Goal: Book appointment/travel/reservation

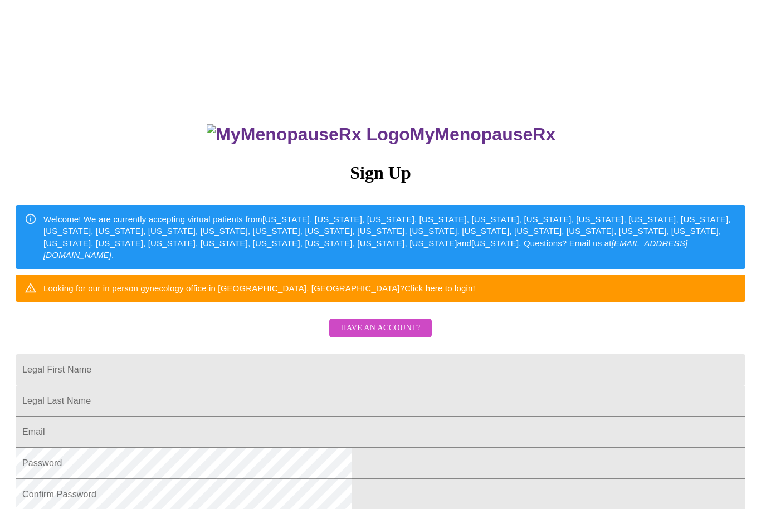
click at [382, 335] on span "Have an account?" at bounding box center [380, 328] width 80 height 14
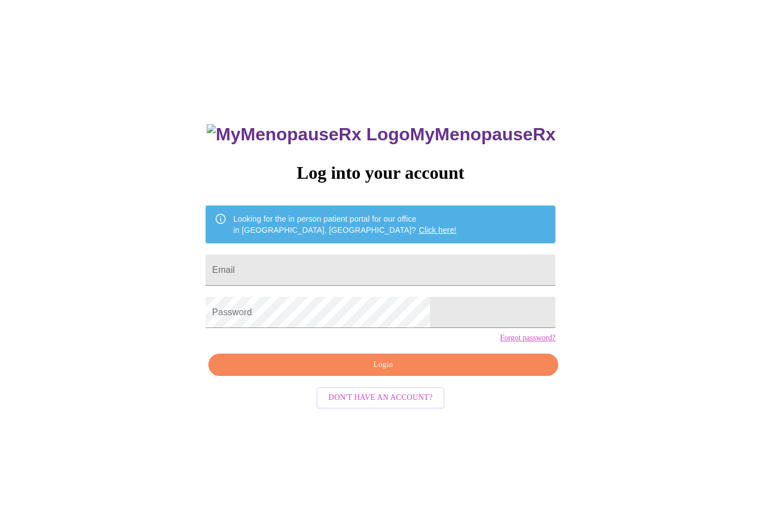
click at [399, 275] on input "Email" at bounding box center [381, 270] width 350 height 31
type input "J"
type input "jgajcak@gmail.com"
click at [403, 372] on span "Login" at bounding box center [383, 365] width 324 height 14
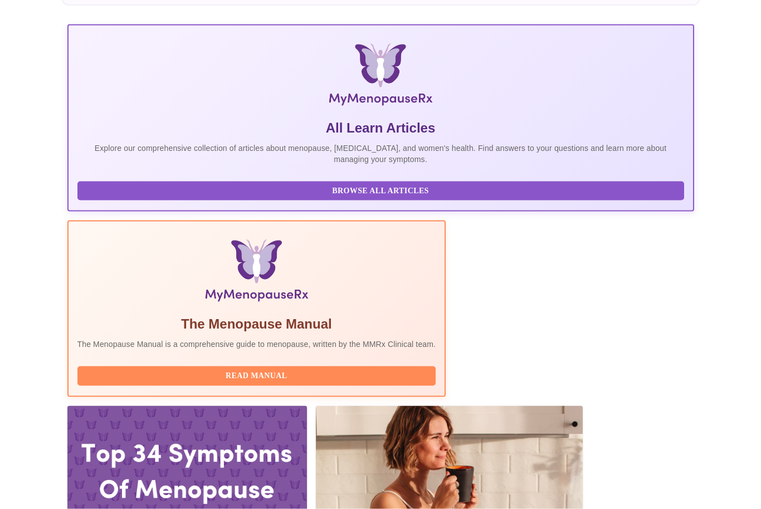
scroll to position [165, 0]
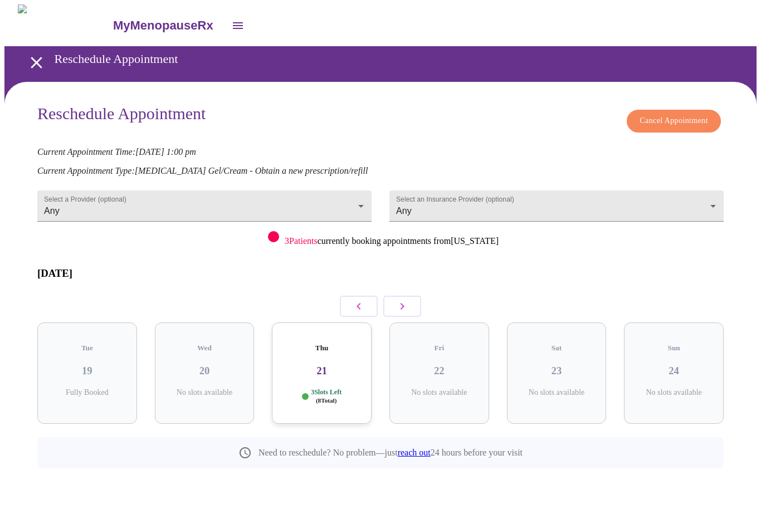
click at [412, 301] on button "button" at bounding box center [402, 306] width 38 height 21
click at [412, 300] on button "button" at bounding box center [402, 306] width 38 height 21
click at [411, 298] on button "button" at bounding box center [402, 306] width 38 height 21
click at [405, 300] on icon "button" at bounding box center [402, 306] width 13 height 13
click at [562, 365] on h3 "15" at bounding box center [557, 371] width 82 height 12
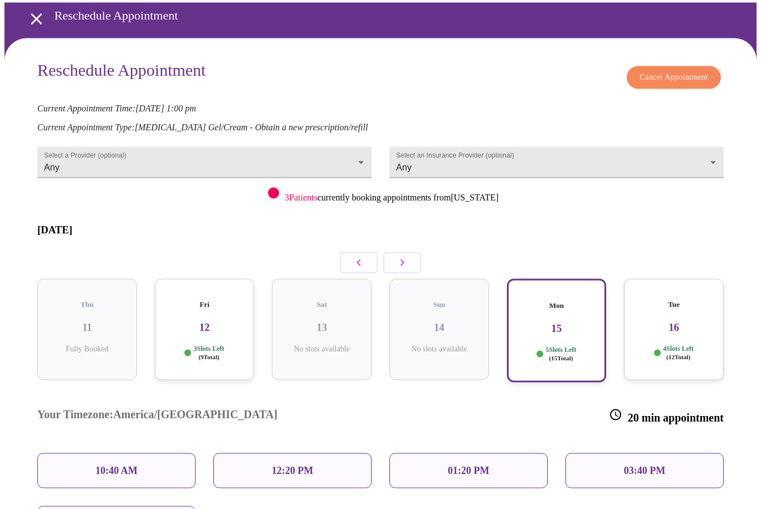
scroll to position [41, 0]
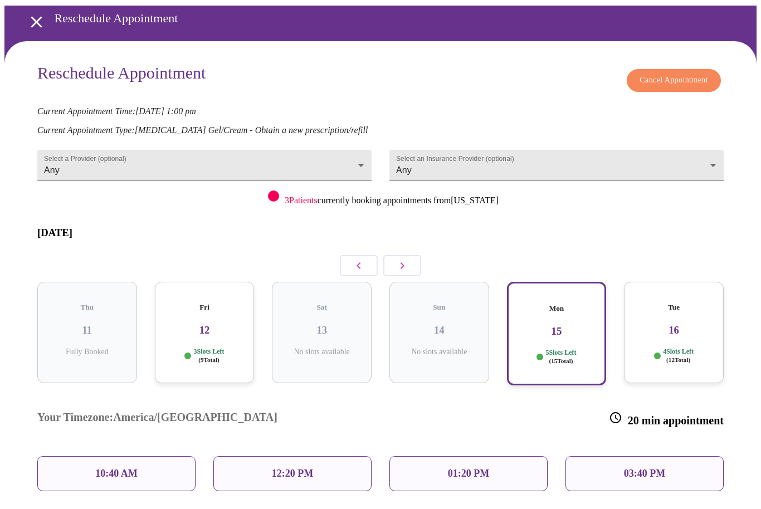
click at [31, 16] on icon "open drawer" at bounding box center [36, 21] width 11 height 11
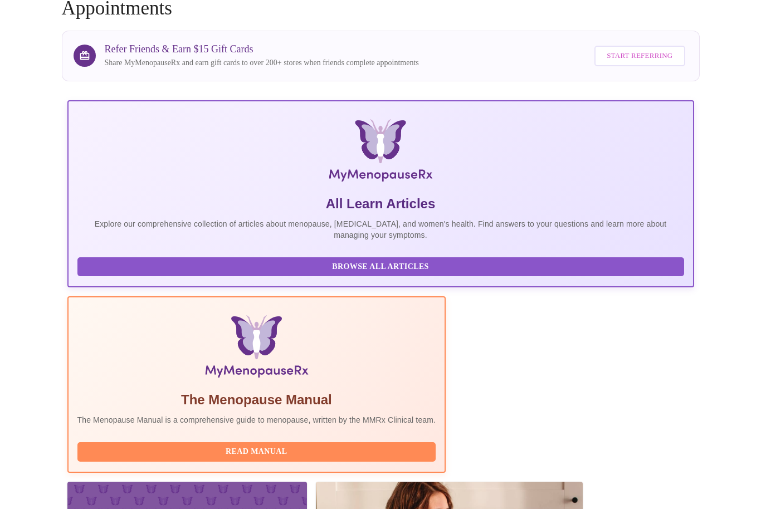
scroll to position [93, 0]
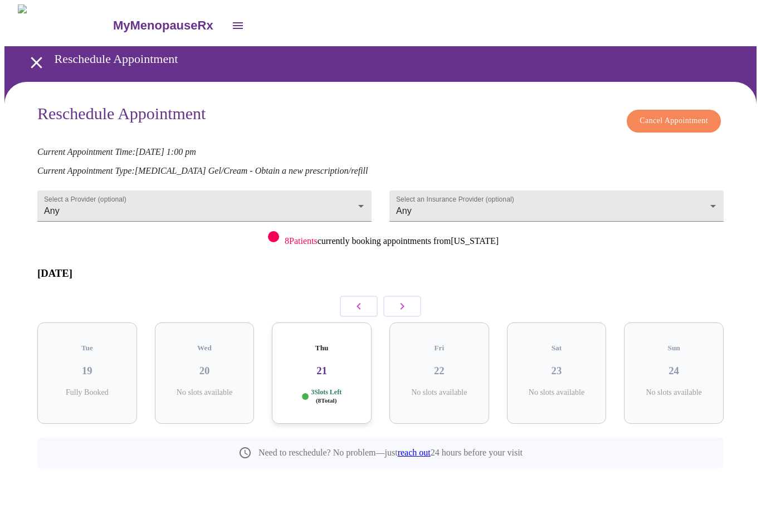
click at [290, 201] on body "MyMenopauseRx Reschedule Appointment Reschedule Appointment Cancel Appointment …" at bounding box center [380, 261] width 752 height 514
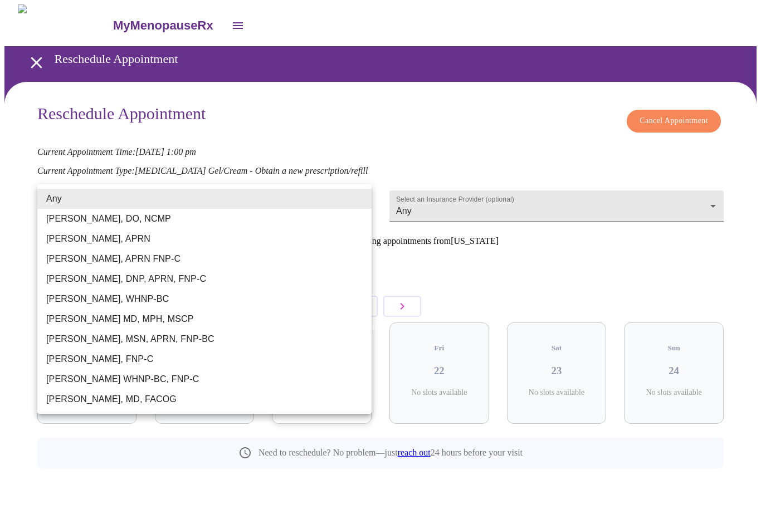
click at [157, 344] on li "[PERSON_NAME], MSN, APRN, FNP-BC" at bounding box center [204, 339] width 334 height 20
type input "[PERSON_NAME], MSN, APRN, FNP-BC"
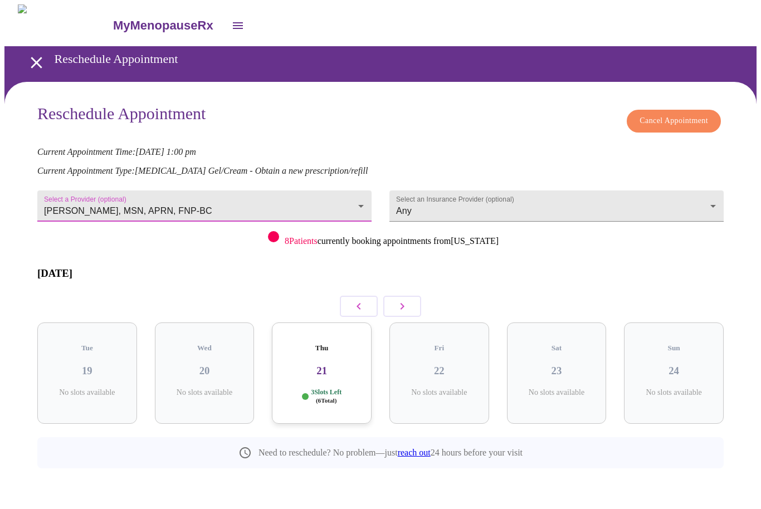
click at [539, 199] on body "MyMenopauseRx Reschedule Appointment Reschedule Appointment Cancel Appointment …" at bounding box center [380, 261] width 752 height 514
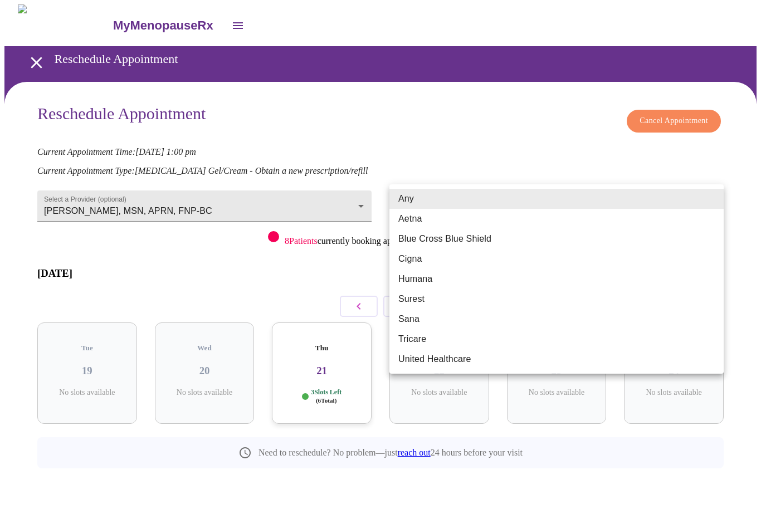
click at [468, 245] on li "Blue Cross Blue Shield" at bounding box center [556, 239] width 334 height 20
type input "Blue Cross Blue Shield"
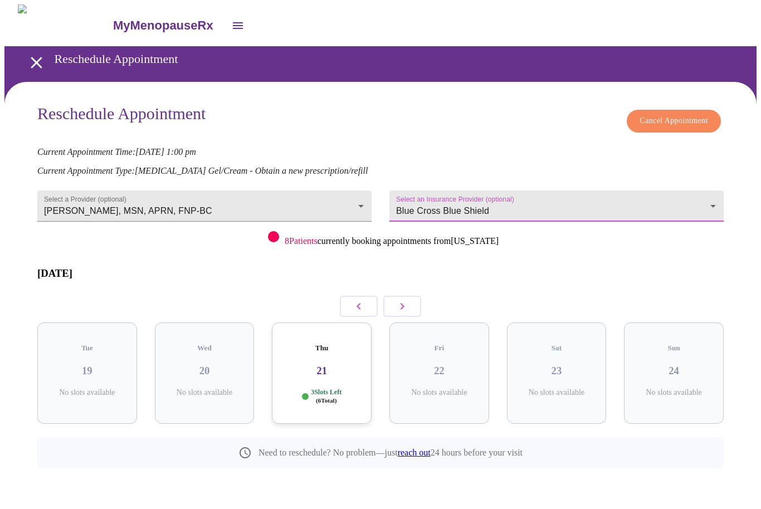
click at [413, 301] on button "button" at bounding box center [402, 306] width 38 height 21
click at [410, 296] on button "button" at bounding box center [402, 306] width 38 height 21
click at [406, 300] on icon "button" at bounding box center [402, 306] width 13 height 13
click at [406, 302] on button "button" at bounding box center [402, 306] width 38 height 21
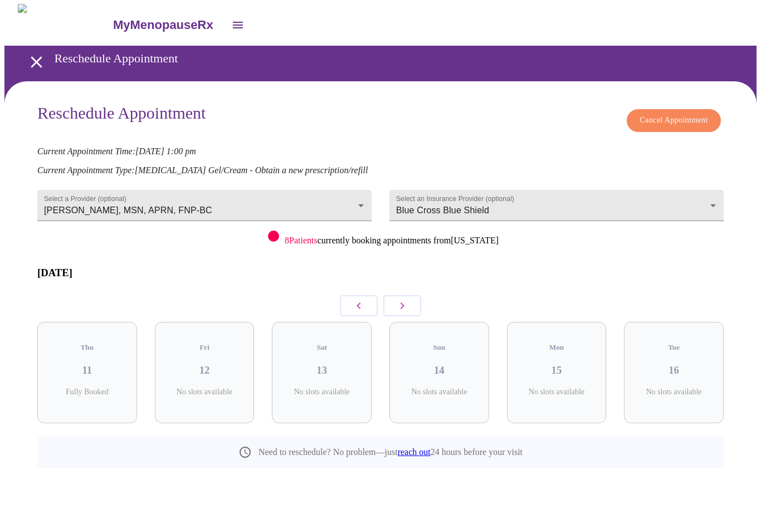
click at [412, 296] on button "button" at bounding box center [402, 306] width 38 height 21
click at [221, 362] on div "Thu 18 4 Slots Left ( 11 Total)" at bounding box center [205, 373] width 100 height 101
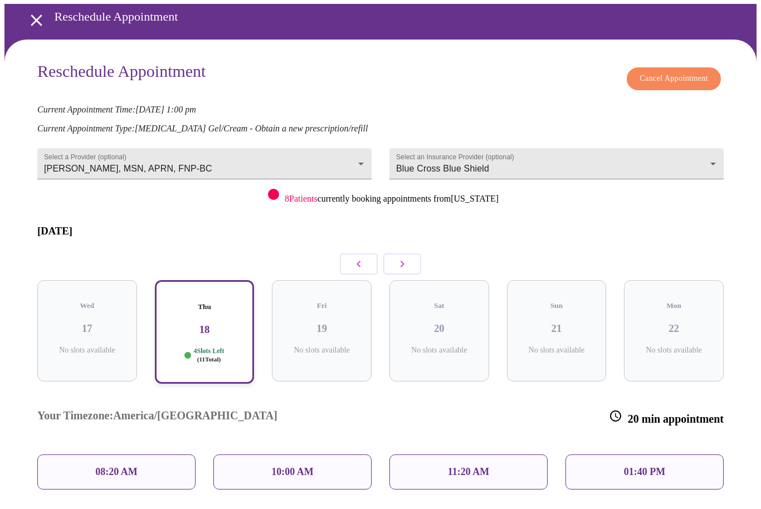
scroll to position [33, 0]
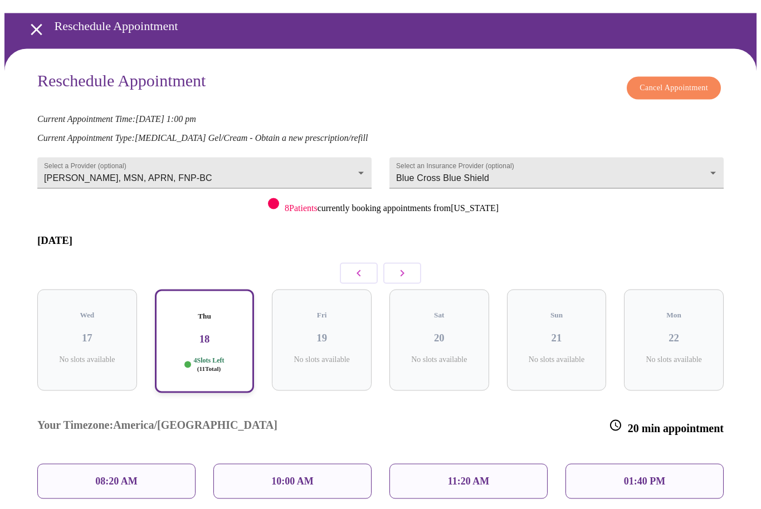
click at [363, 267] on icon "button" at bounding box center [358, 273] width 13 height 13
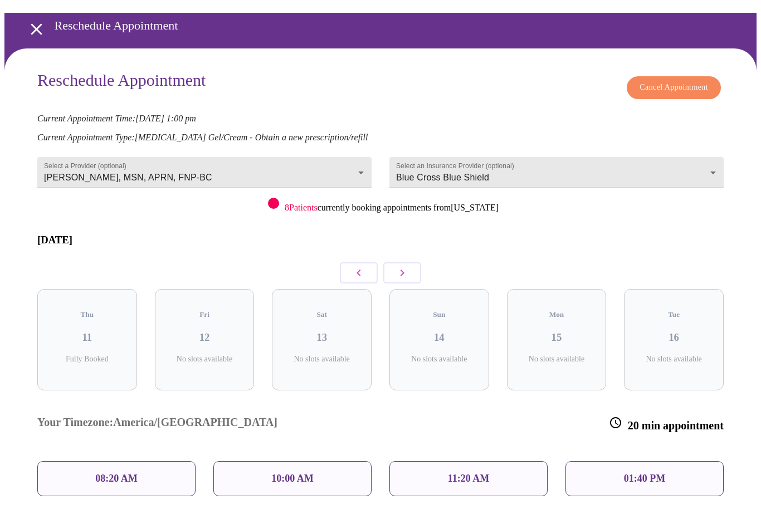
click at [357, 267] on icon "button" at bounding box center [358, 273] width 13 height 13
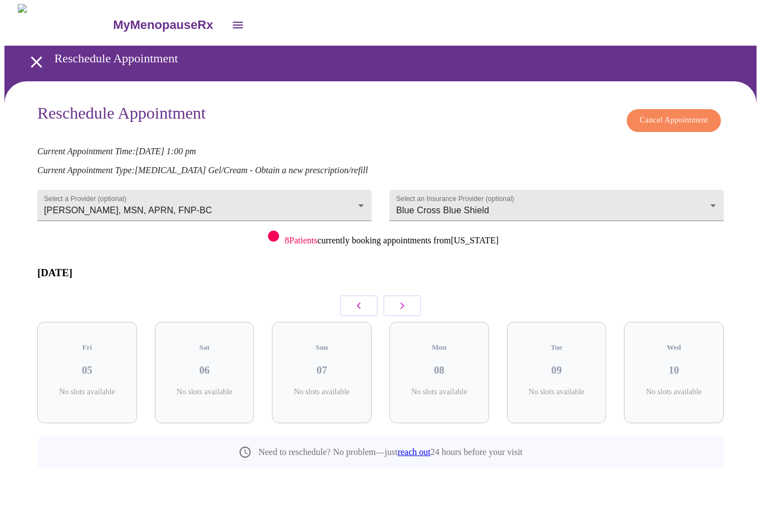
click at [408, 300] on icon "button" at bounding box center [402, 306] width 13 height 13
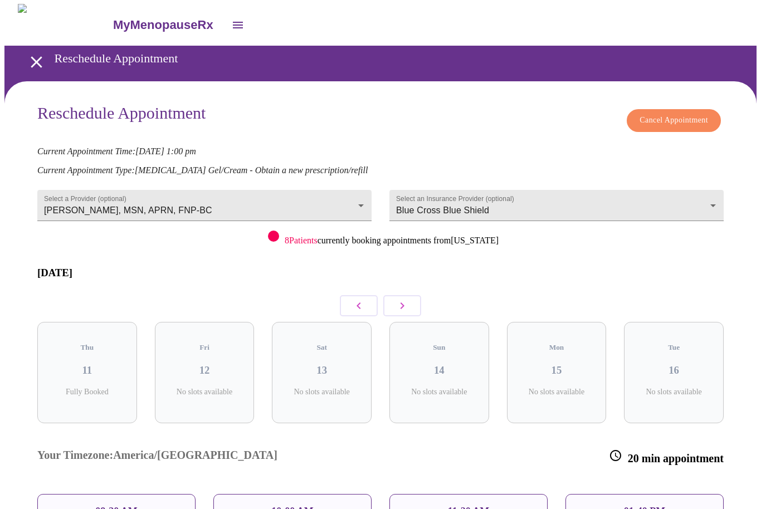
click at [408, 299] on icon "button" at bounding box center [402, 305] width 13 height 13
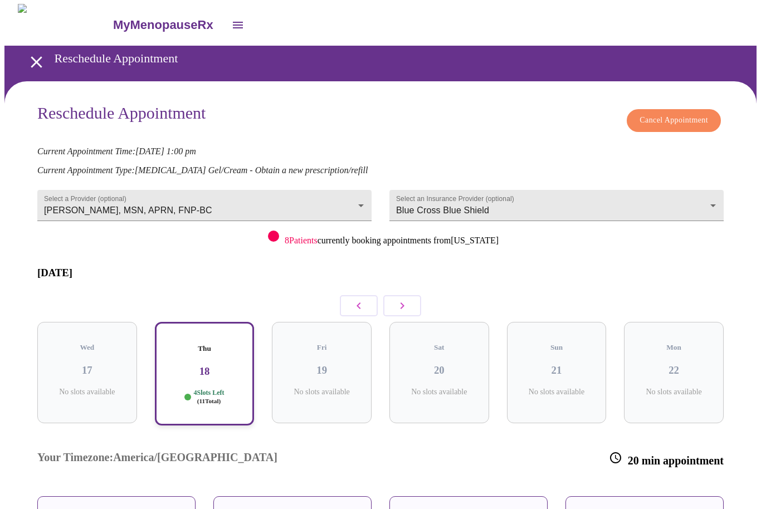
click at [222, 389] on p "4 Slots Left ( 11 Total)" at bounding box center [208, 397] width 31 height 16
click at [651, 508] on p "01:40 PM" at bounding box center [644, 514] width 41 height 12
click at [660, 508] on p "01:40 PM" at bounding box center [644, 514] width 41 height 12
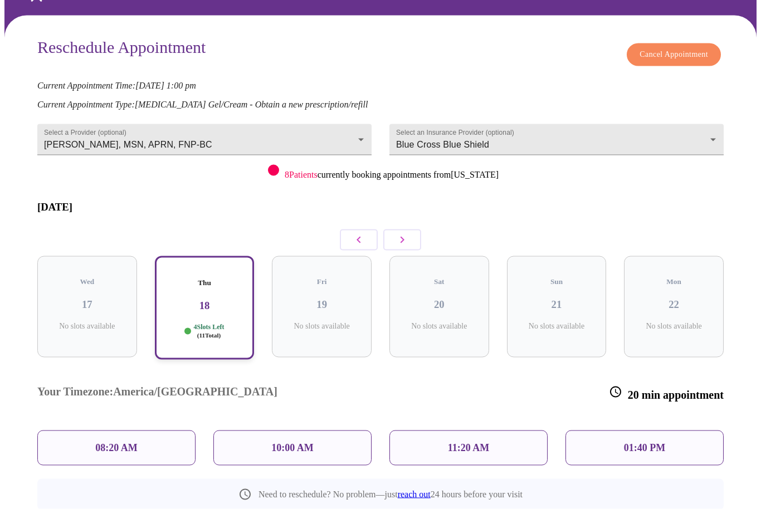
scroll to position [67, 0]
click at [657, 430] on div "01:40 PM" at bounding box center [645, 447] width 158 height 35
click at [207, 299] on h3 "18" at bounding box center [205, 305] width 80 height 12
click at [654, 442] on p "01:40 PM" at bounding box center [644, 448] width 41 height 12
click at [487, 442] on p "11:20 AM" at bounding box center [469, 448] width 42 height 12
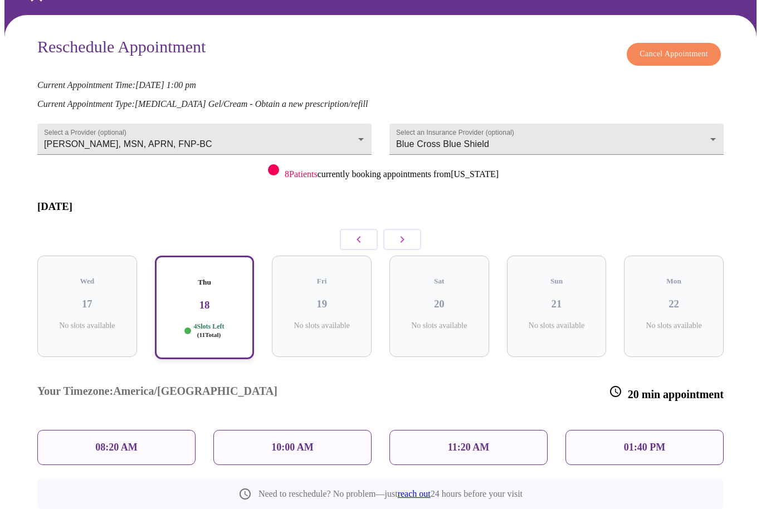
click at [647, 442] on p "01:40 PM" at bounding box center [644, 448] width 41 height 12
click at [632, 442] on p "01:40 PM" at bounding box center [644, 448] width 41 height 12
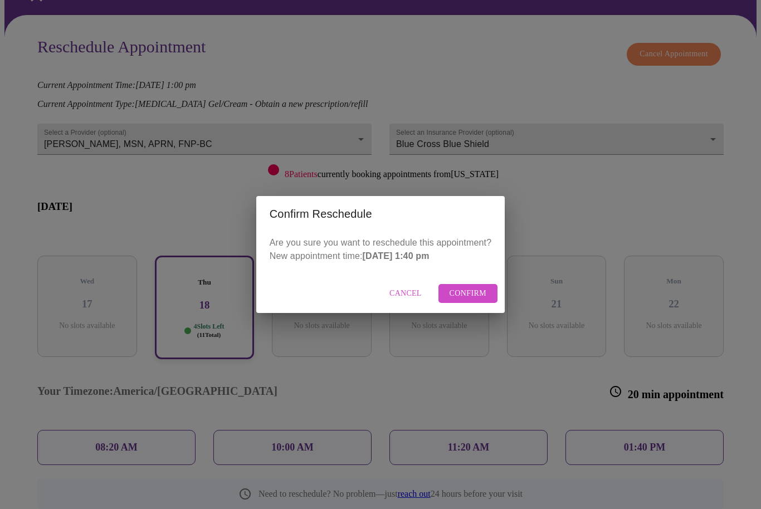
click at [476, 301] on span "Confirm" at bounding box center [468, 294] width 37 height 14
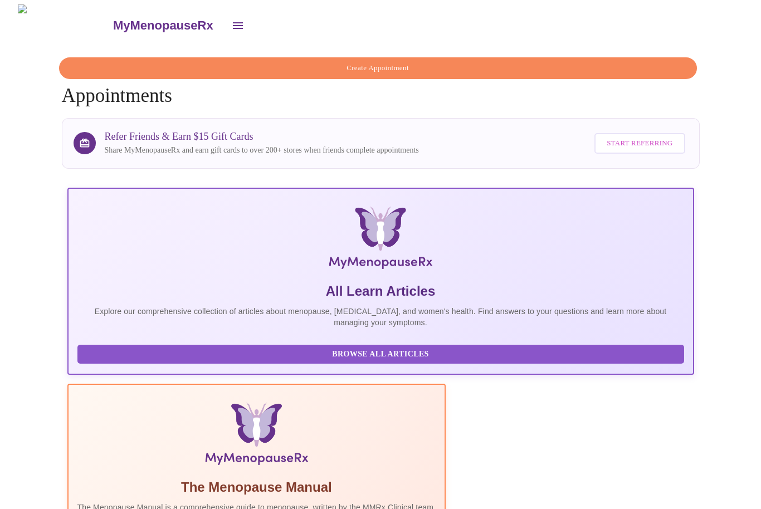
click at [231, 22] on icon "open drawer" at bounding box center [237, 25] width 13 height 13
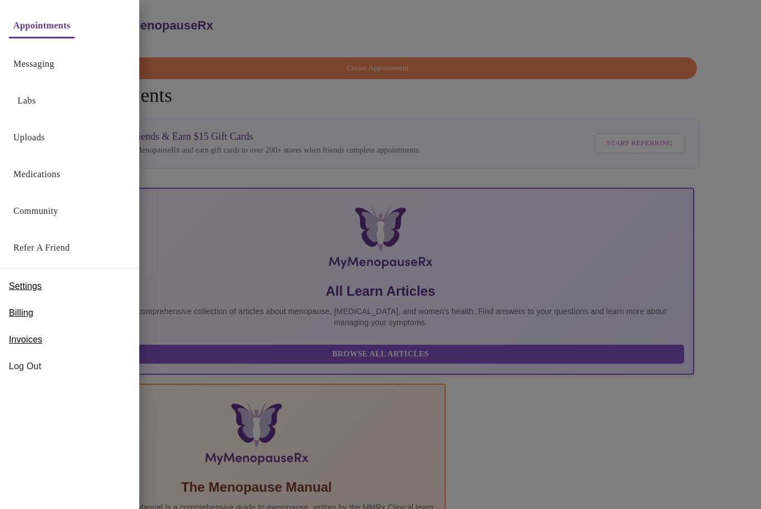
click at [33, 100] on link "Labs" at bounding box center [27, 101] width 18 height 16
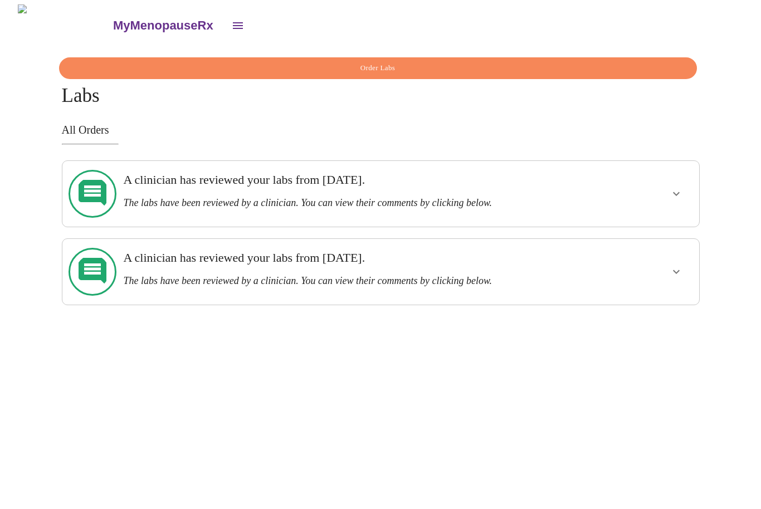
click at [385, 188] on div "A clinician has reviewed your labs from [DATE]. The labs have been reviewed by …" at bounding box center [349, 191] width 453 height 36
click at [673, 192] on icon "show more" at bounding box center [676, 193] width 13 height 13
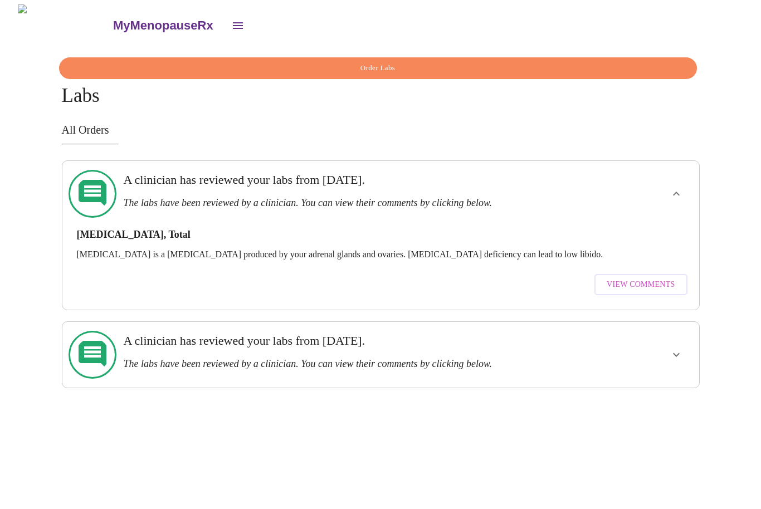
click at [637, 278] on span "View Comments" at bounding box center [641, 285] width 68 height 14
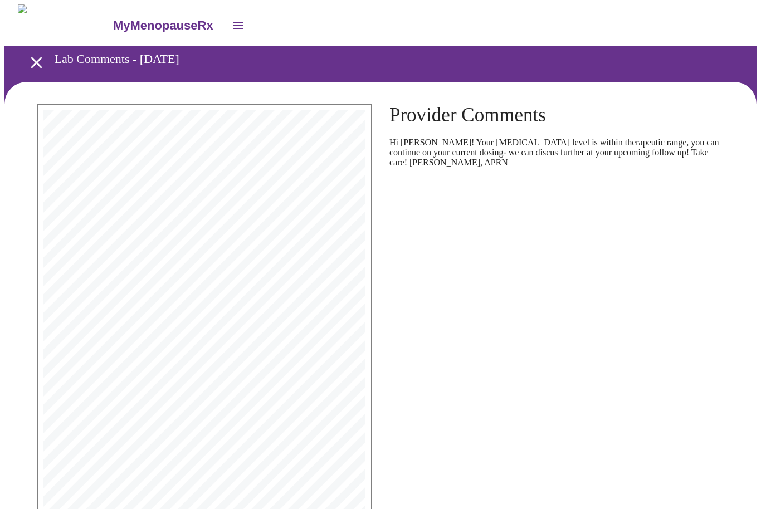
click at [233, 24] on icon "open drawer" at bounding box center [238, 25] width 10 height 7
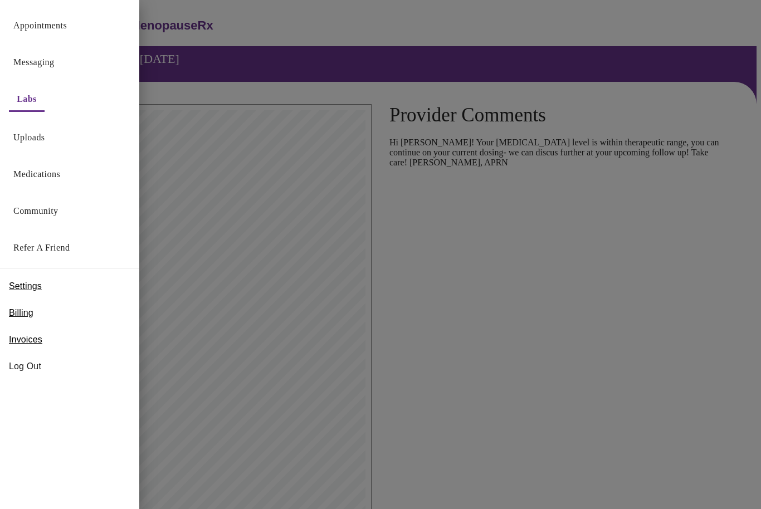
click at [28, 316] on span "Billing" at bounding box center [21, 312] width 25 height 13
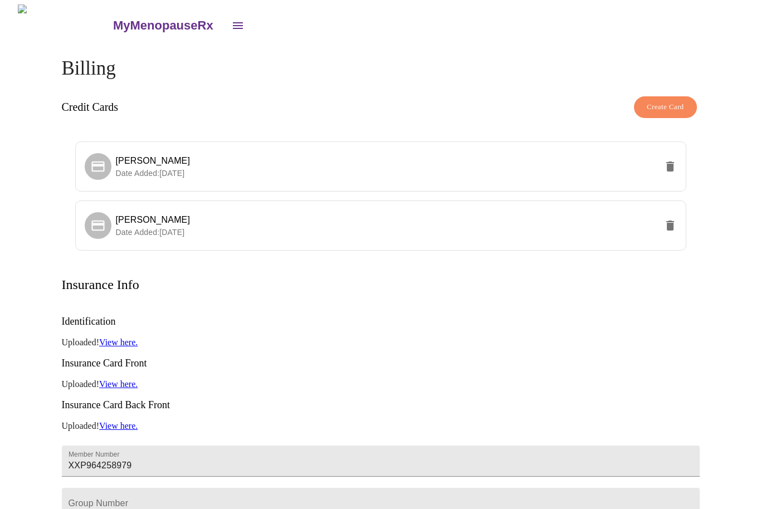
click at [225, 31] on button "open drawer" at bounding box center [238, 25] width 27 height 27
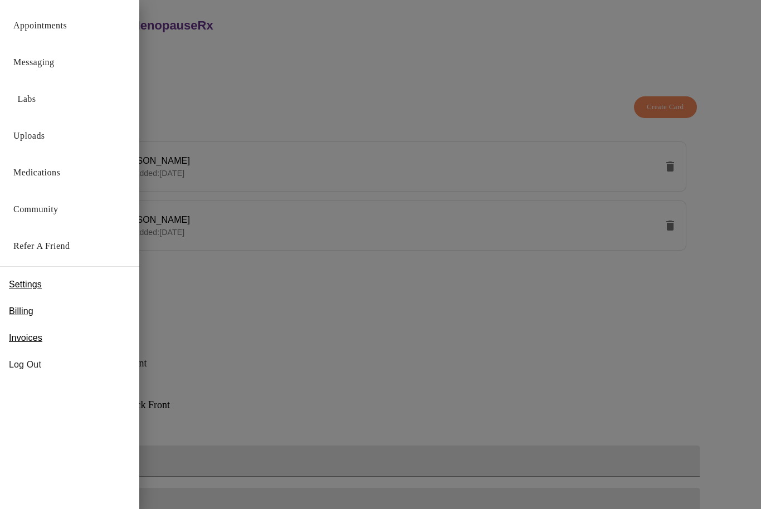
click at [52, 67] on link "Messaging" at bounding box center [33, 63] width 41 height 16
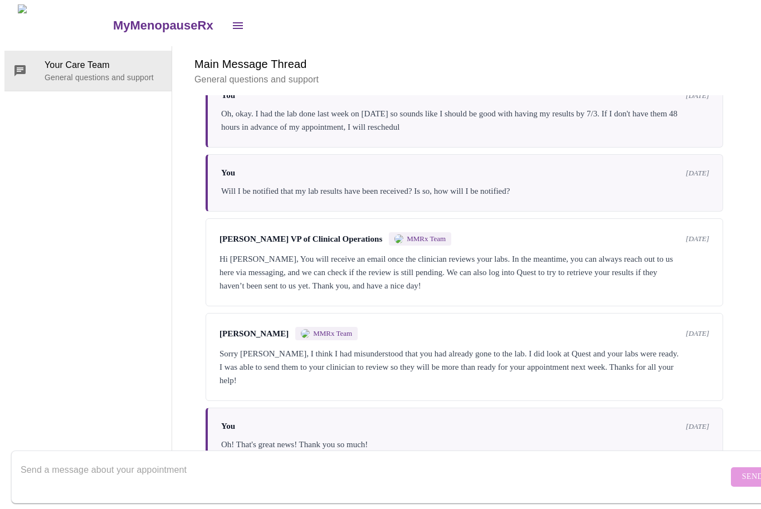
click at [231, 25] on icon "open drawer" at bounding box center [237, 25] width 13 height 13
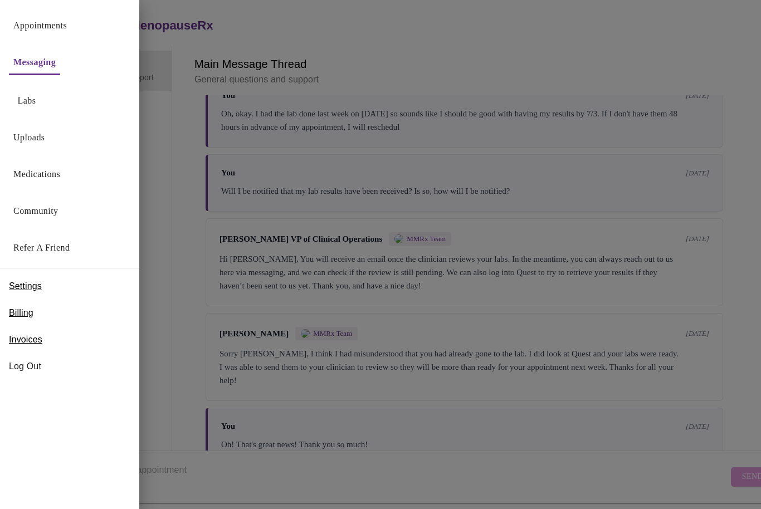
click at [56, 179] on link "Medications" at bounding box center [36, 175] width 47 height 16
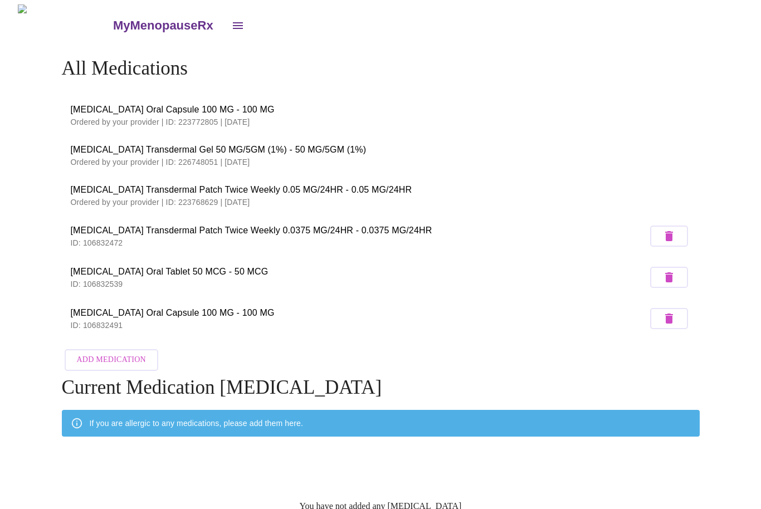
click at [231, 20] on icon "open drawer" at bounding box center [237, 25] width 13 height 13
